Goal: Use online tool/utility: Utilize a website feature to perform a specific function

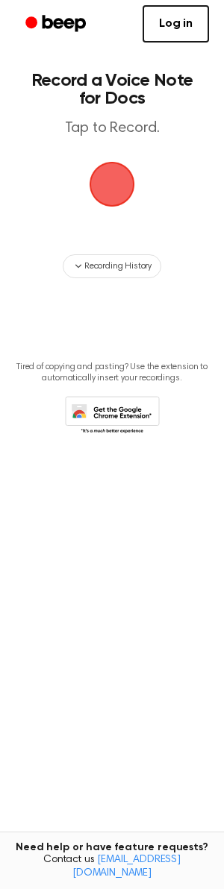
click at [113, 181] on span "button" at bounding box center [112, 184] width 42 height 42
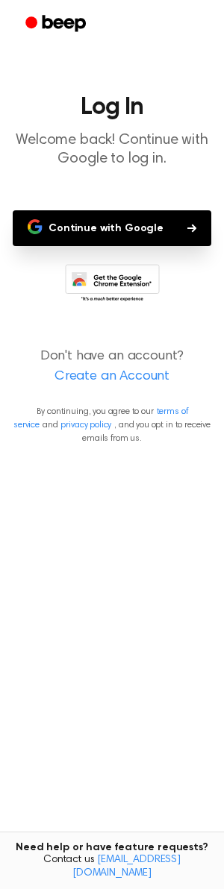
click at [101, 229] on button "Continue with Google" at bounding box center [112, 228] width 198 height 36
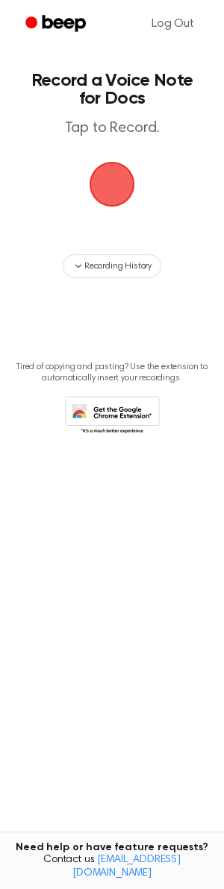
click at [113, 184] on span "button" at bounding box center [112, 184] width 42 height 42
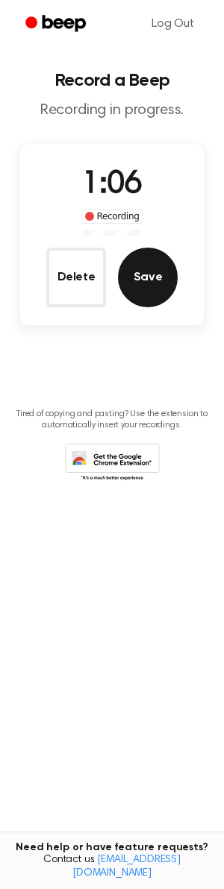
click at [143, 276] on button "Save" at bounding box center [148, 278] width 60 height 60
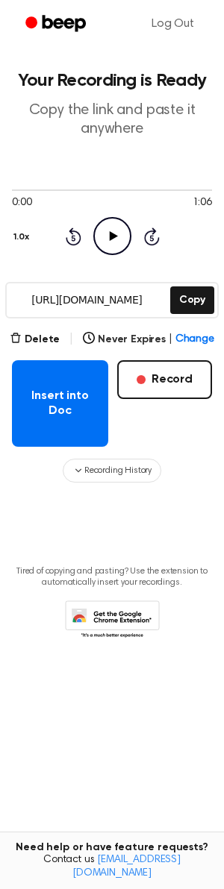
click at [107, 236] on icon "Play Audio" at bounding box center [112, 236] width 38 height 38
click at [31, 336] on button "Delete" at bounding box center [35, 340] width 50 height 16
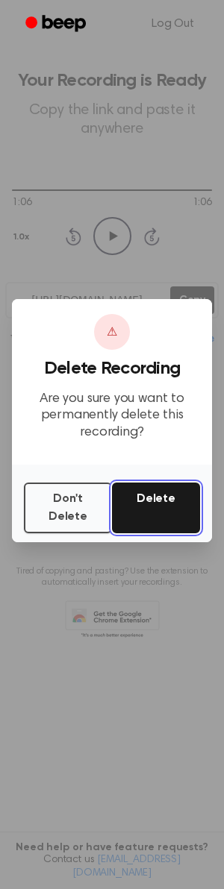
click at [136, 501] on button "Delete" at bounding box center [156, 507] width 88 height 51
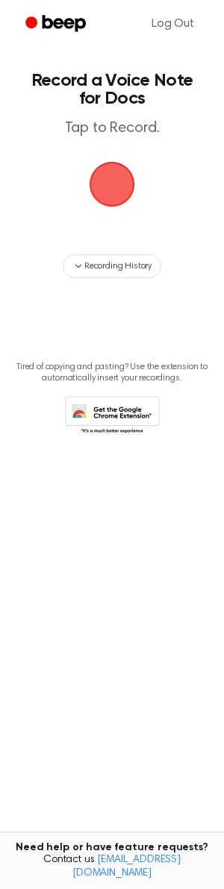
click at [103, 183] on span "button" at bounding box center [112, 184] width 42 height 42
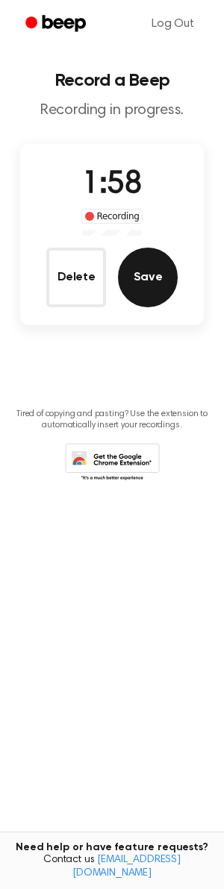
click at [141, 287] on button "Save" at bounding box center [148, 278] width 60 height 60
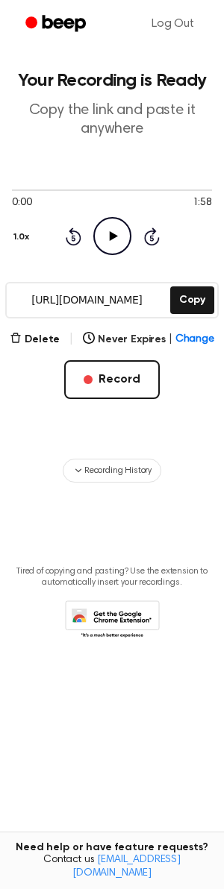
click at [116, 237] on icon "Play Audio" at bounding box center [112, 236] width 38 height 38
click at [28, 338] on button "Delete" at bounding box center [35, 340] width 50 height 16
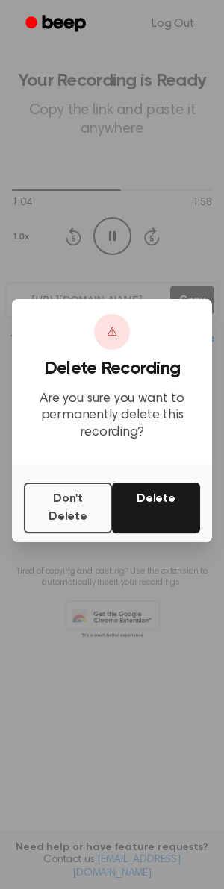
click at [103, 243] on div at bounding box center [112, 444] width 224 height 889
click at [63, 499] on button "Don't Delete" at bounding box center [68, 507] width 88 height 51
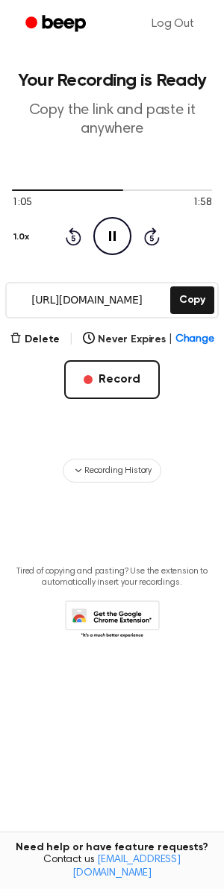
click at [114, 227] on icon "Pause Audio" at bounding box center [112, 236] width 38 height 38
click at [32, 333] on button "Delete" at bounding box center [35, 340] width 50 height 16
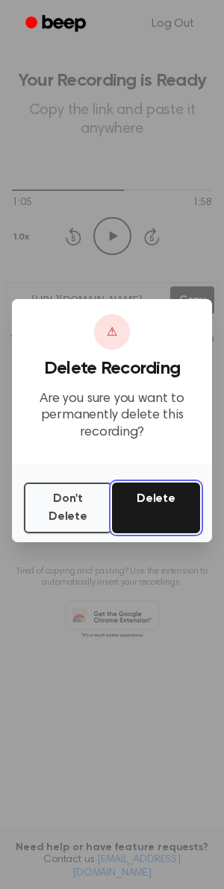
click at [155, 500] on button "Delete" at bounding box center [156, 507] width 88 height 51
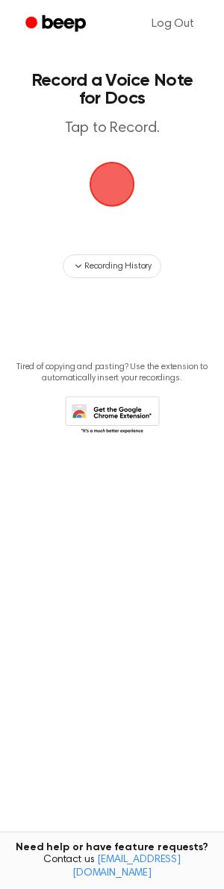
click at [113, 181] on span "button" at bounding box center [112, 184] width 42 height 42
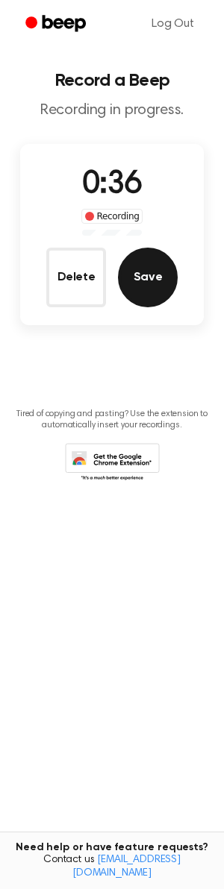
click at [155, 274] on button "Save" at bounding box center [148, 278] width 60 height 60
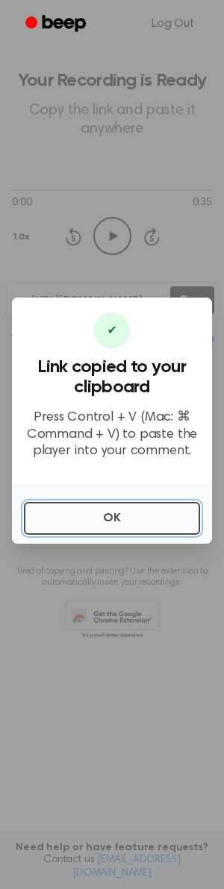
click at [95, 518] on button "OK" at bounding box center [112, 518] width 176 height 33
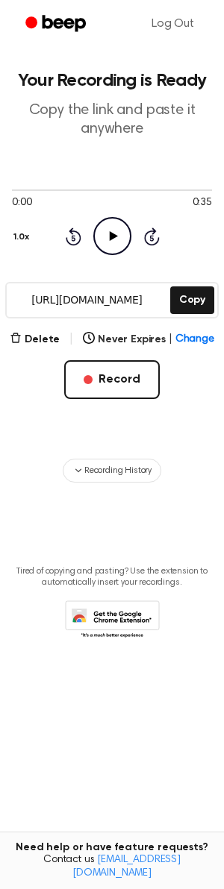
click at [113, 232] on icon "Play Audio" at bounding box center [112, 236] width 38 height 38
